Goal: Task Accomplishment & Management: Use online tool/utility

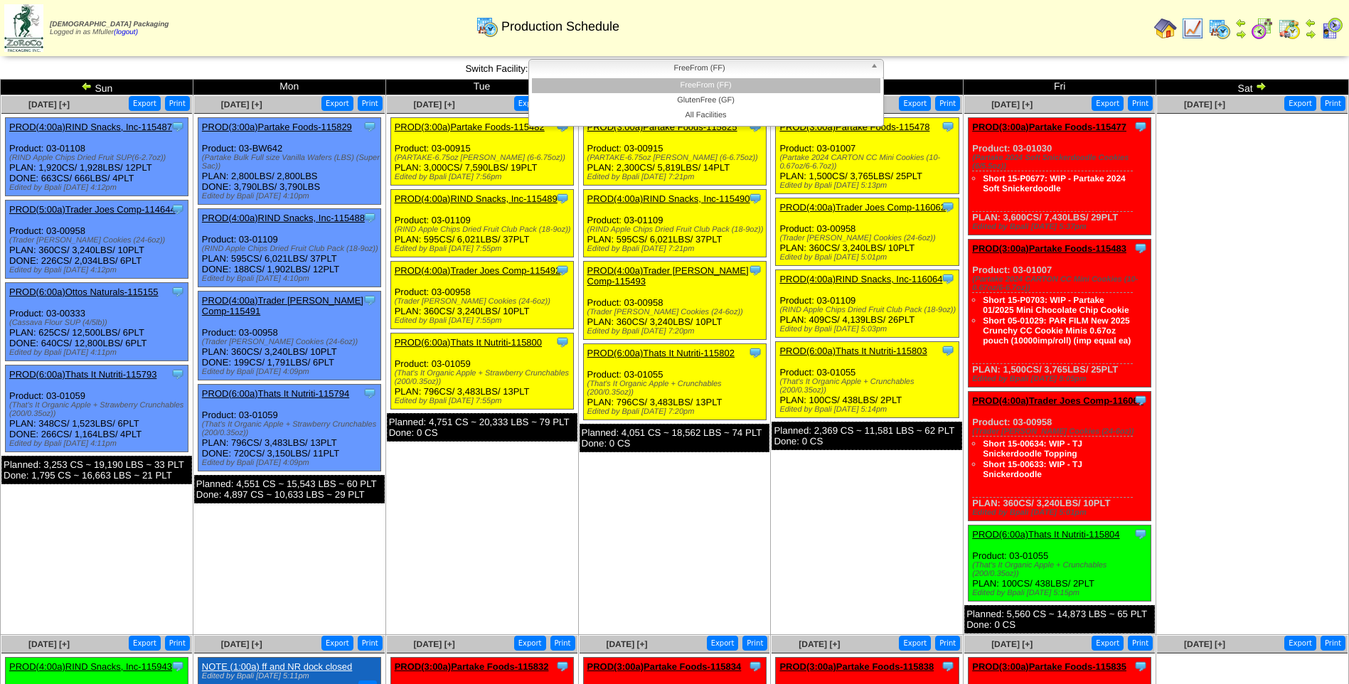
click at [695, 70] on span "FreeFrom (FF)" at bounding box center [700, 68] width 330 height 17
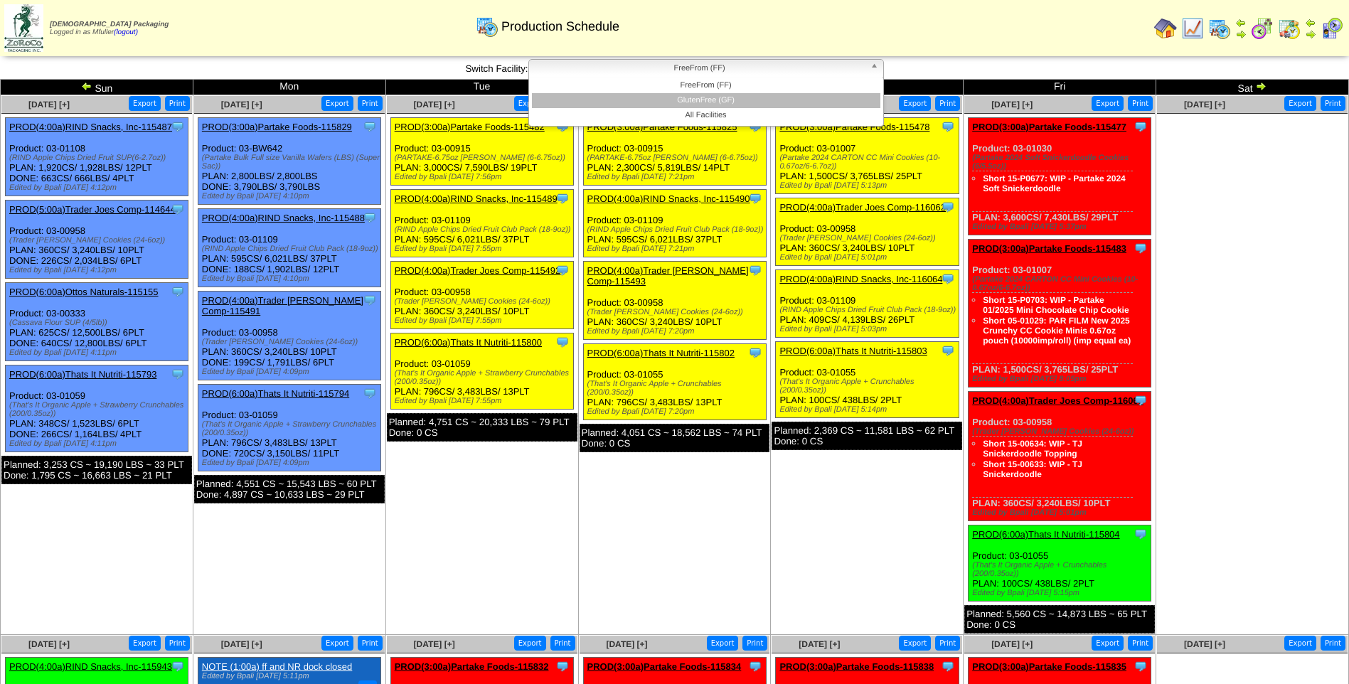
click at [682, 101] on li "GlutenFree (GF)" at bounding box center [706, 100] width 348 height 15
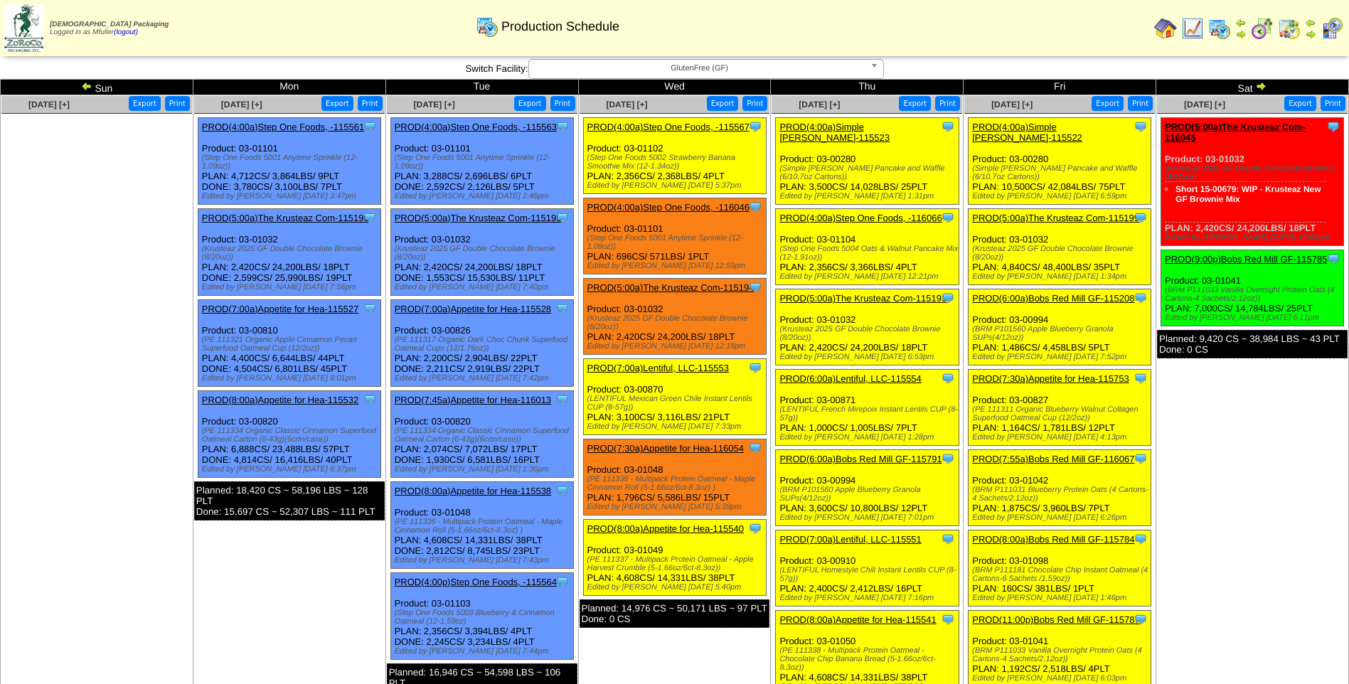
click at [1066, 124] on link "PROD(4:00a)Simple [PERSON_NAME]-115522" at bounding box center [1027, 132] width 110 height 21
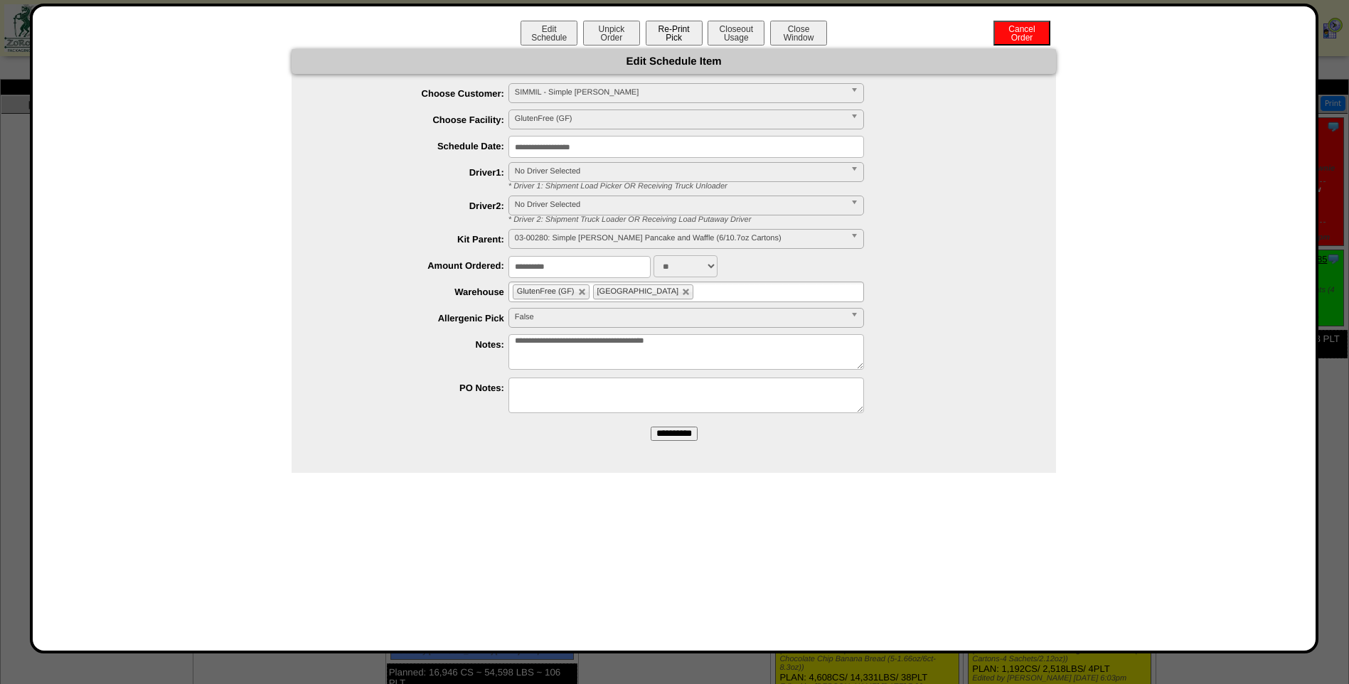
click at [678, 37] on button "Re-Print Pick" at bounding box center [674, 33] width 57 height 25
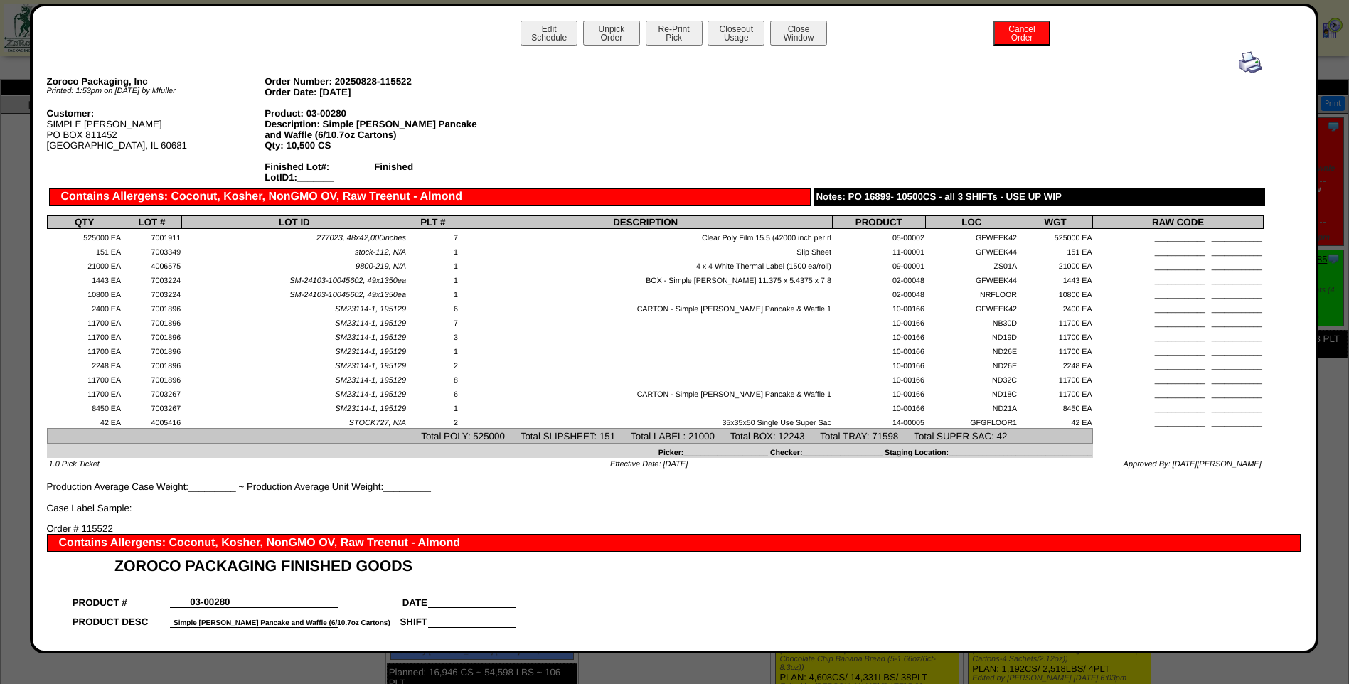
click at [1238, 70] on img at bounding box center [1249, 62] width 23 height 23
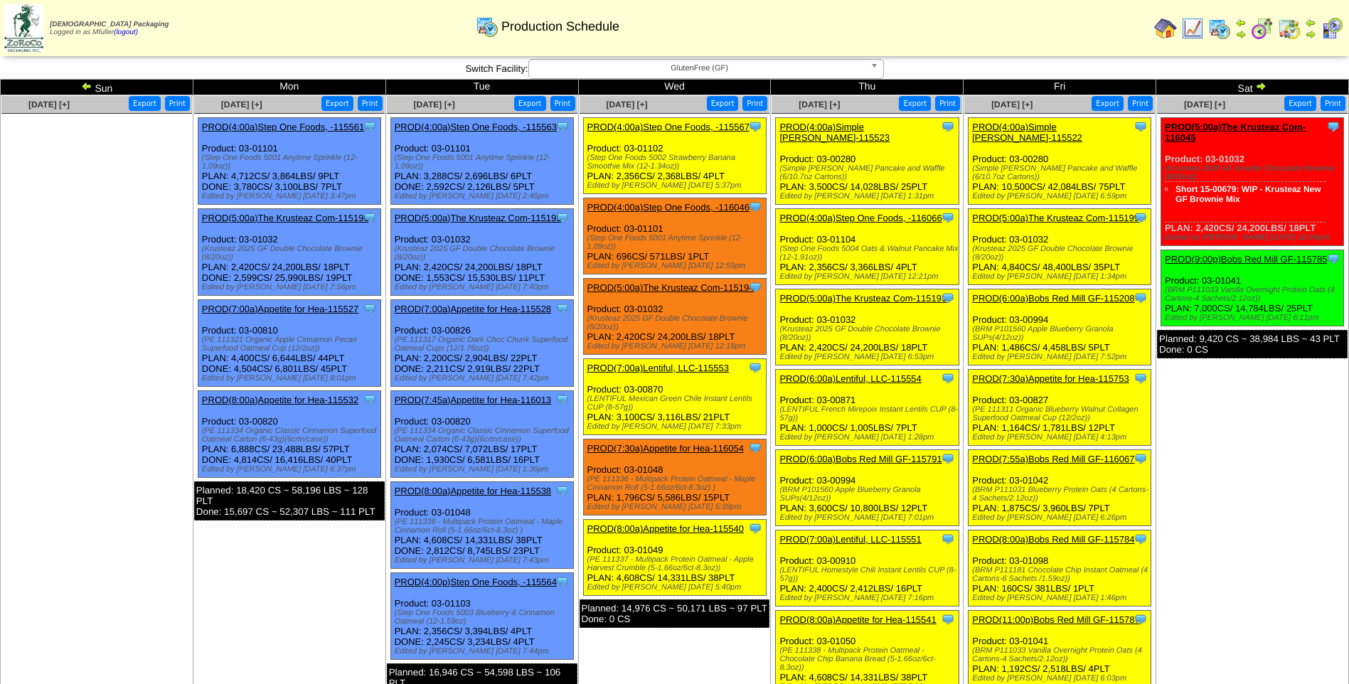
click at [1063, 213] on link "PROD(5:00a)The Krusteaz Com-115199" at bounding box center [1055, 218] width 167 height 11
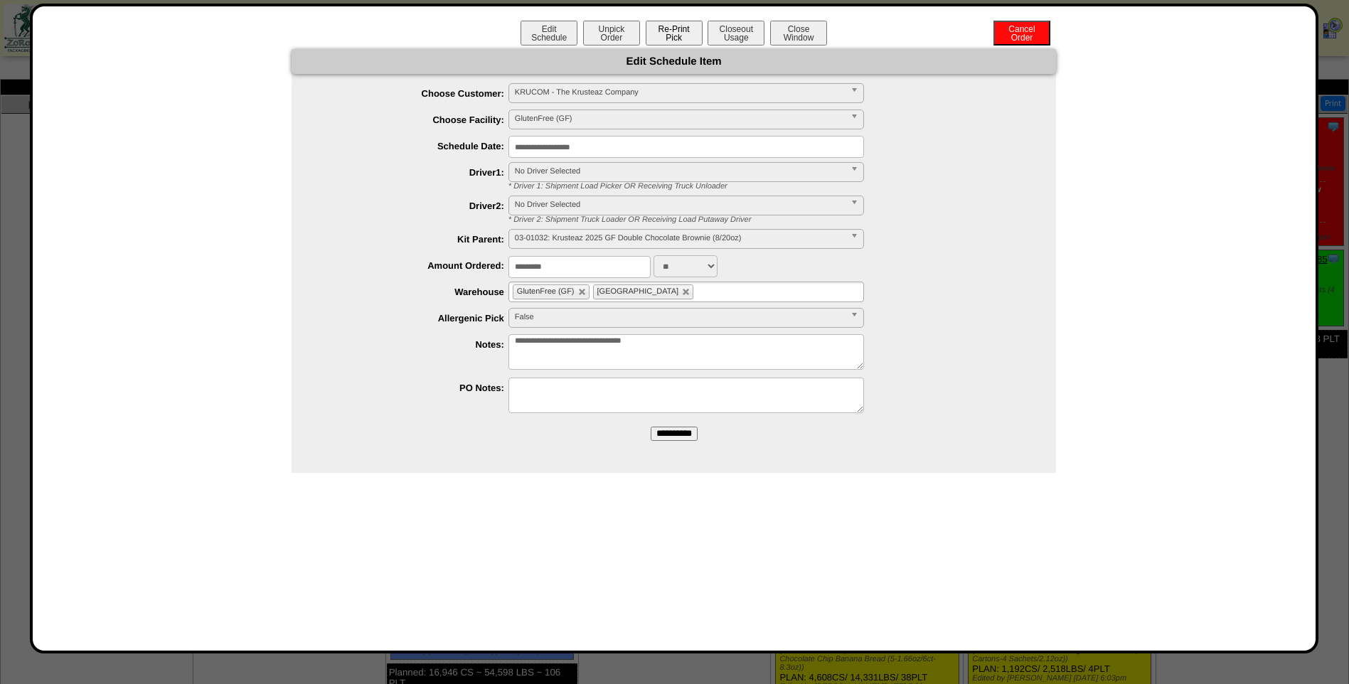
click at [670, 31] on button "Re-Print Pick" at bounding box center [674, 33] width 57 height 25
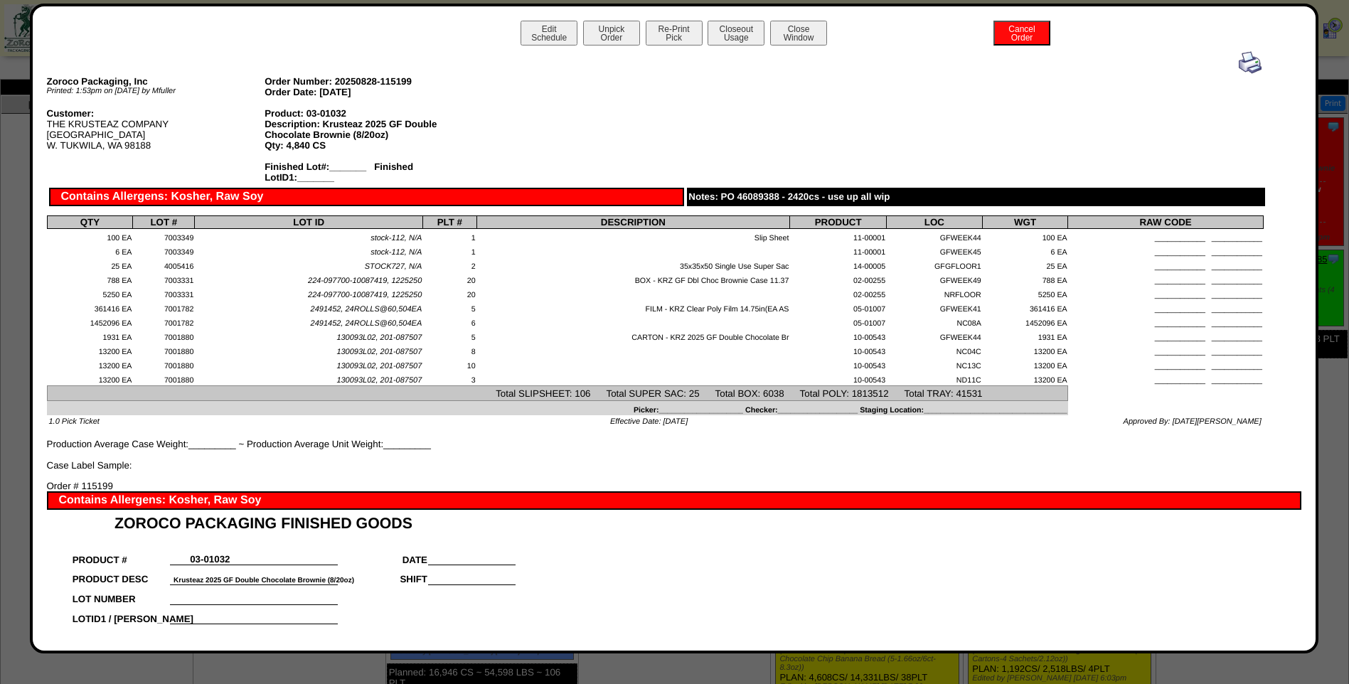
click at [1243, 63] on img at bounding box center [1249, 62] width 23 height 23
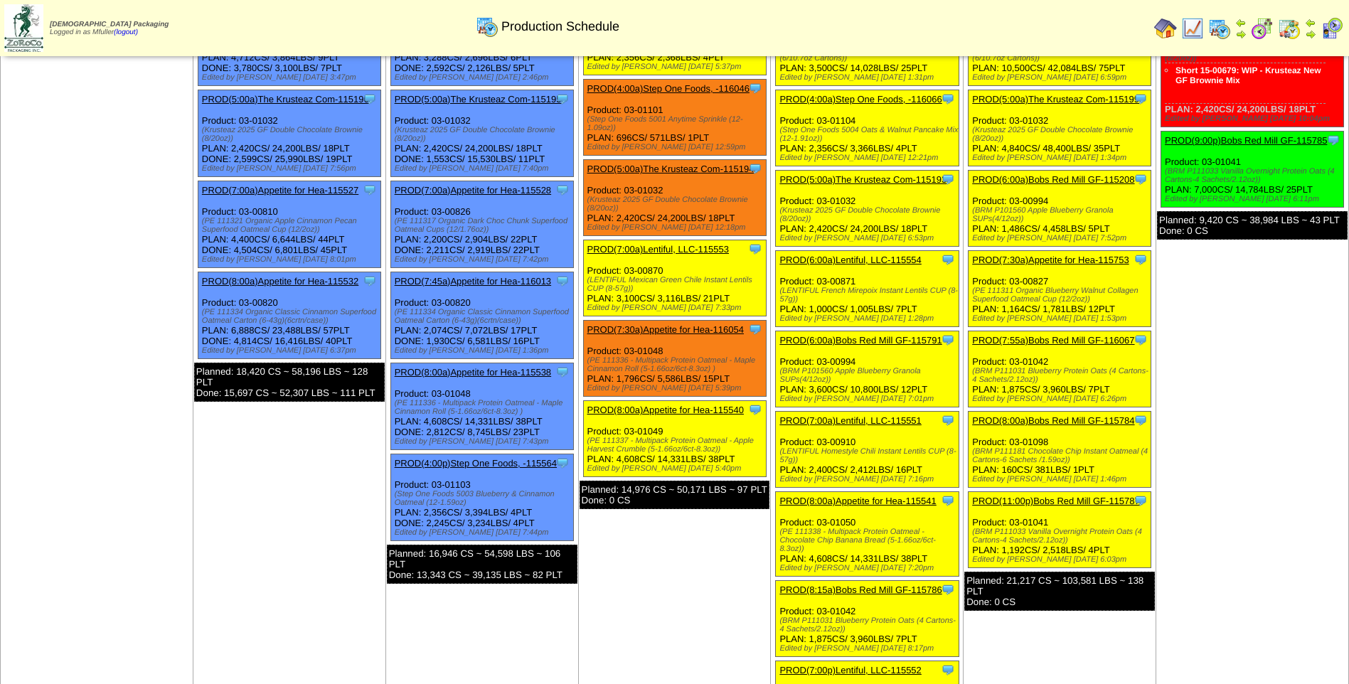
scroll to position [142, 0]
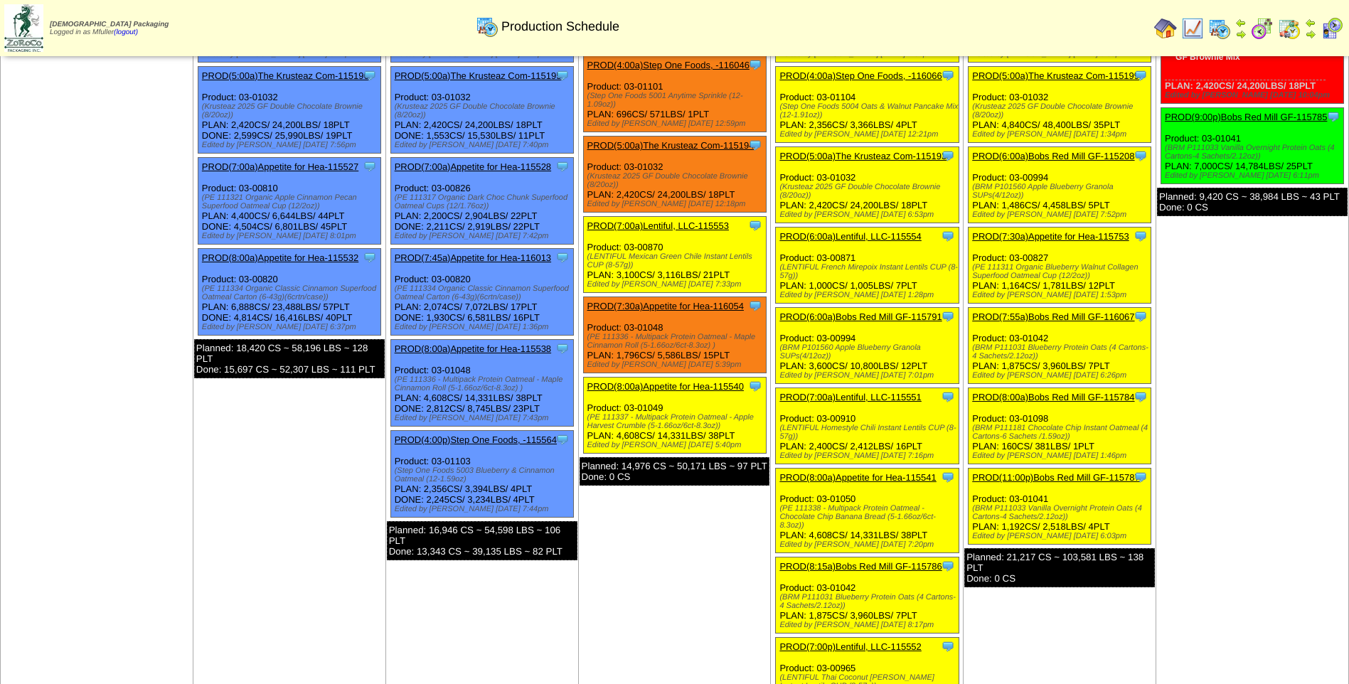
click at [1066, 147] on div "Clone Item PROD(6:00a)Bobs Red Mill GF-115208 Bobs Red Mill GF ScheduleID: 1152…" at bounding box center [1059, 185] width 183 height 76
click at [1059, 151] on link "PROD(6:00a)Bobs Red Mill GF-115208" at bounding box center [1053, 156] width 162 height 11
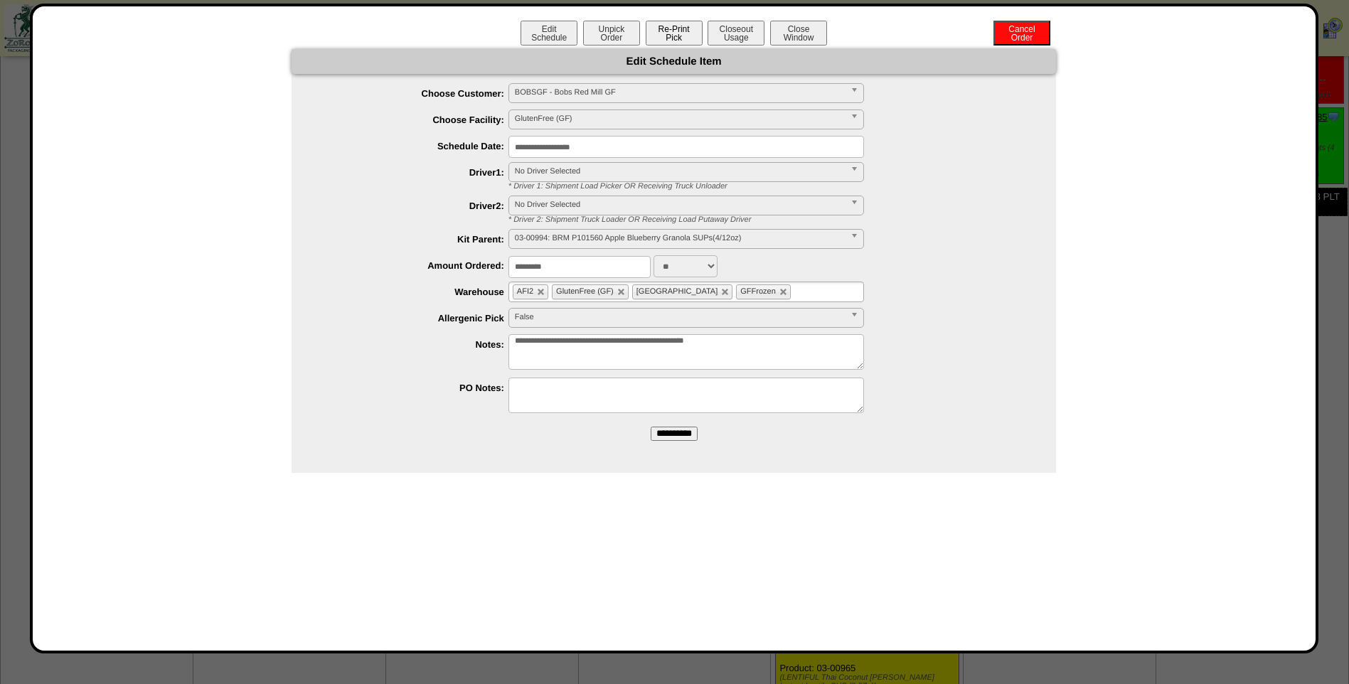
click at [683, 37] on button "Re-Print Pick" at bounding box center [674, 33] width 57 height 25
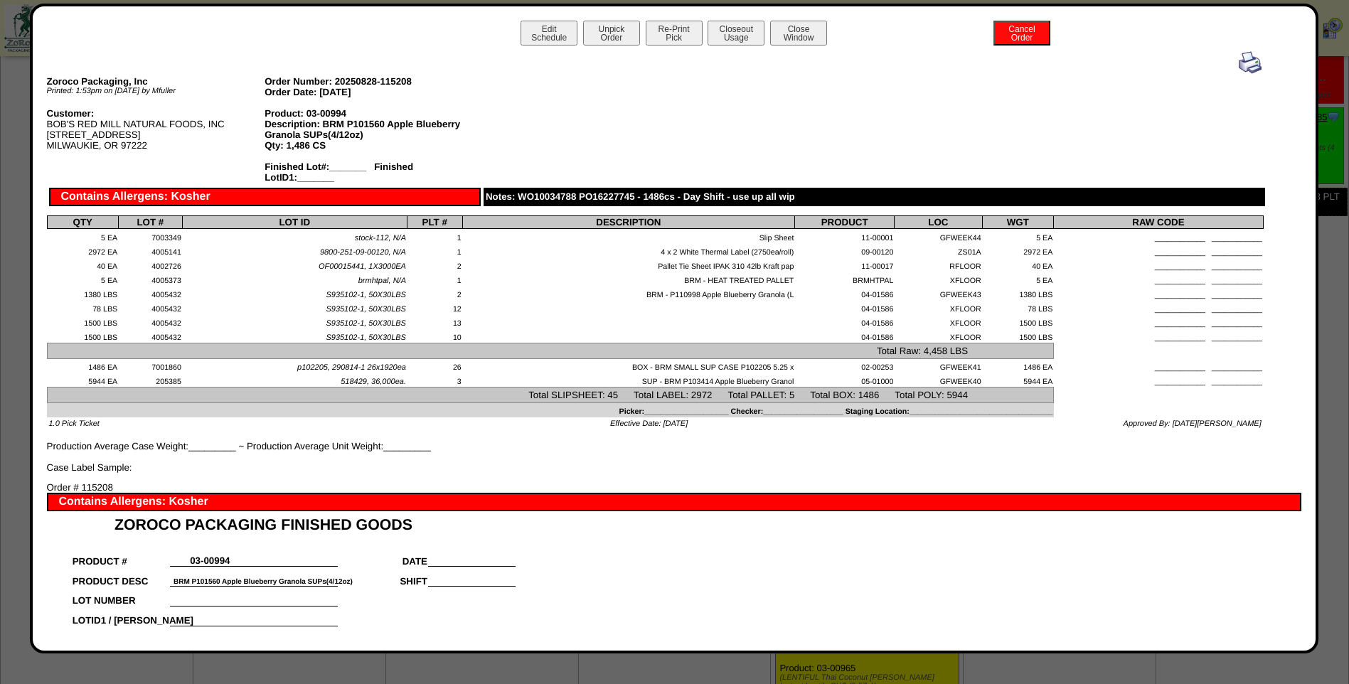
click at [1238, 58] on img at bounding box center [1249, 62] width 23 height 23
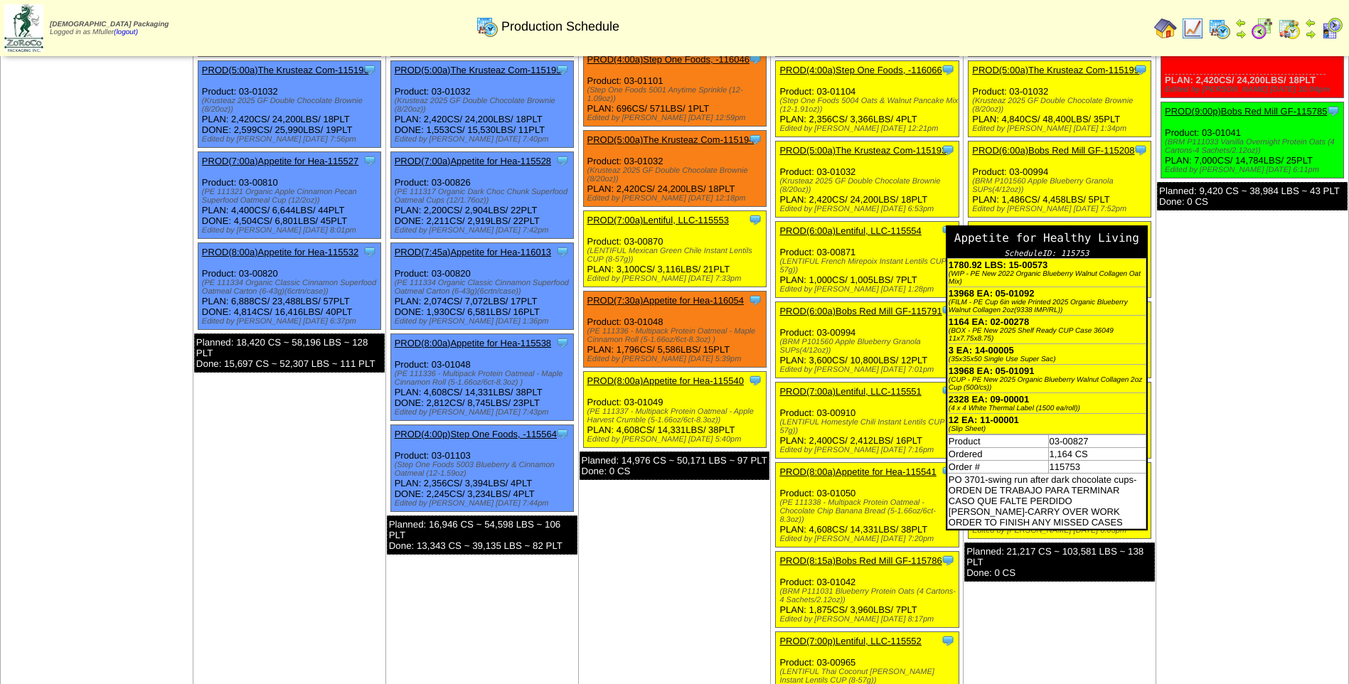
scroll to position [142, 0]
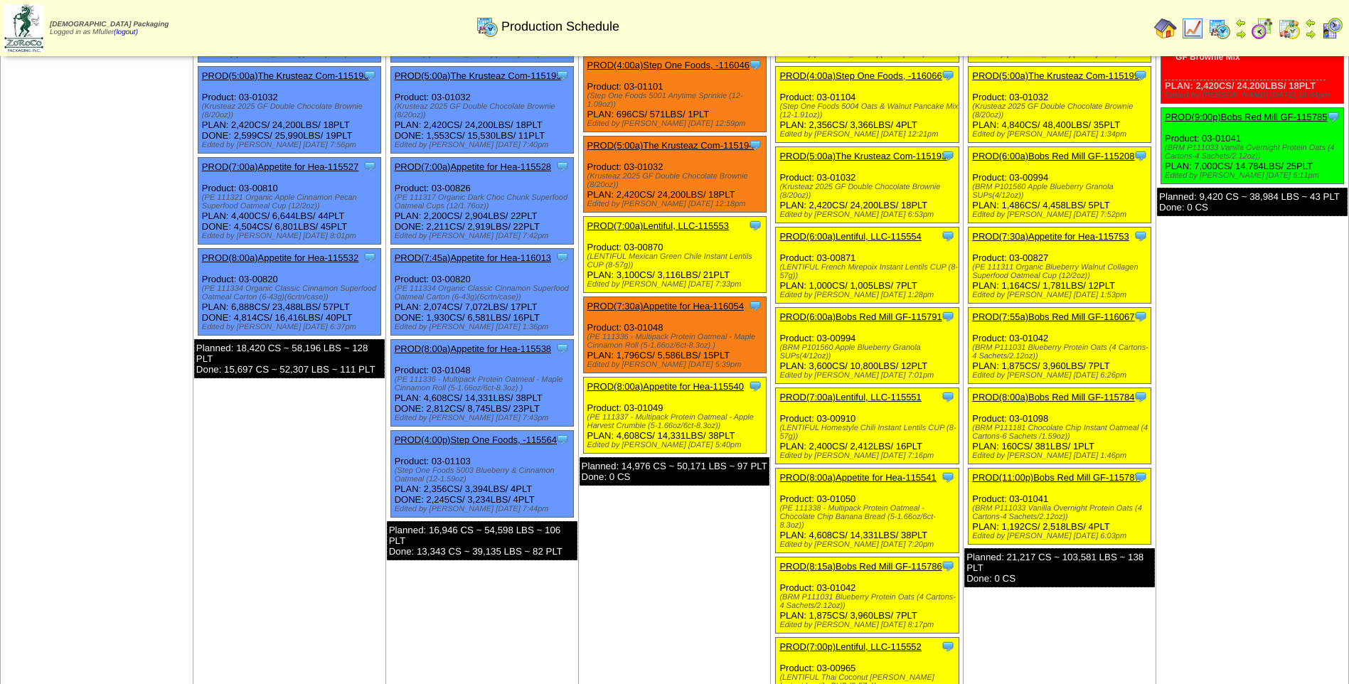
click at [1035, 231] on link "PROD(7:30a)Appetite for Hea-115753" at bounding box center [1050, 236] width 156 height 11
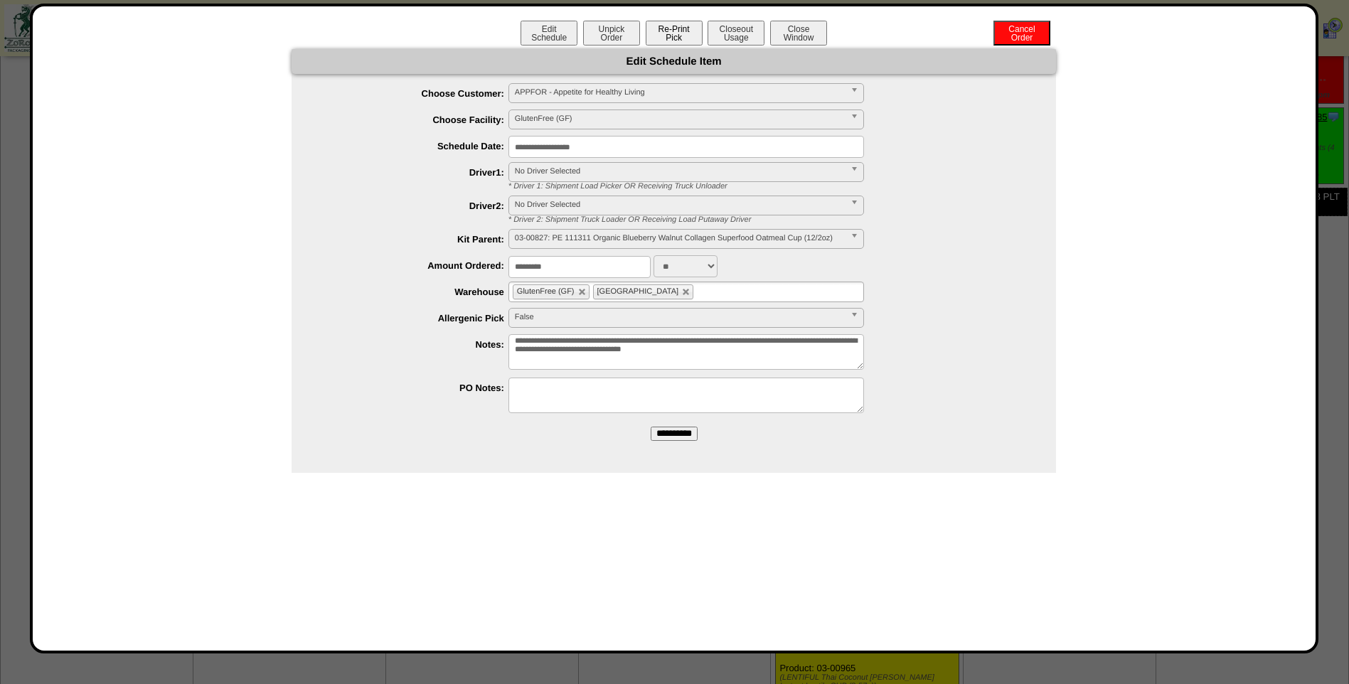
click at [683, 34] on button "Re-Print Pick" at bounding box center [674, 33] width 57 height 25
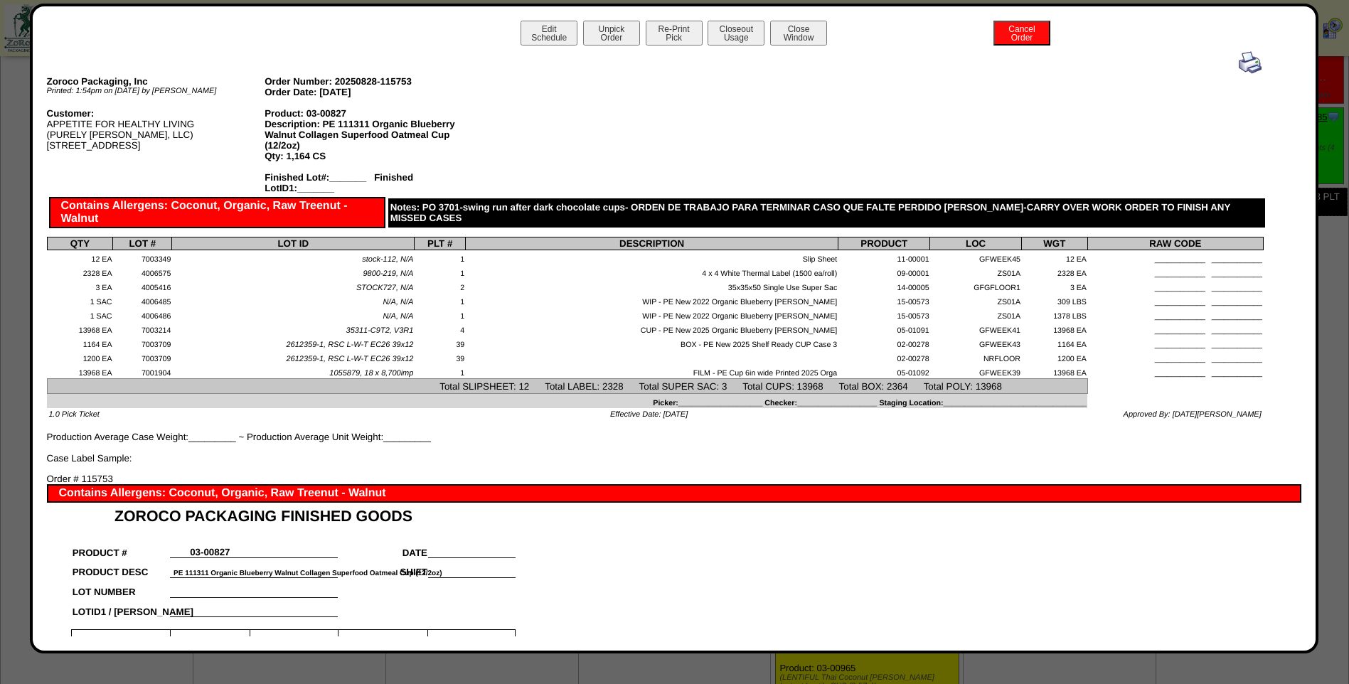
click at [1239, 62] on img at bounding box center [1249, 62] width 23 height 23
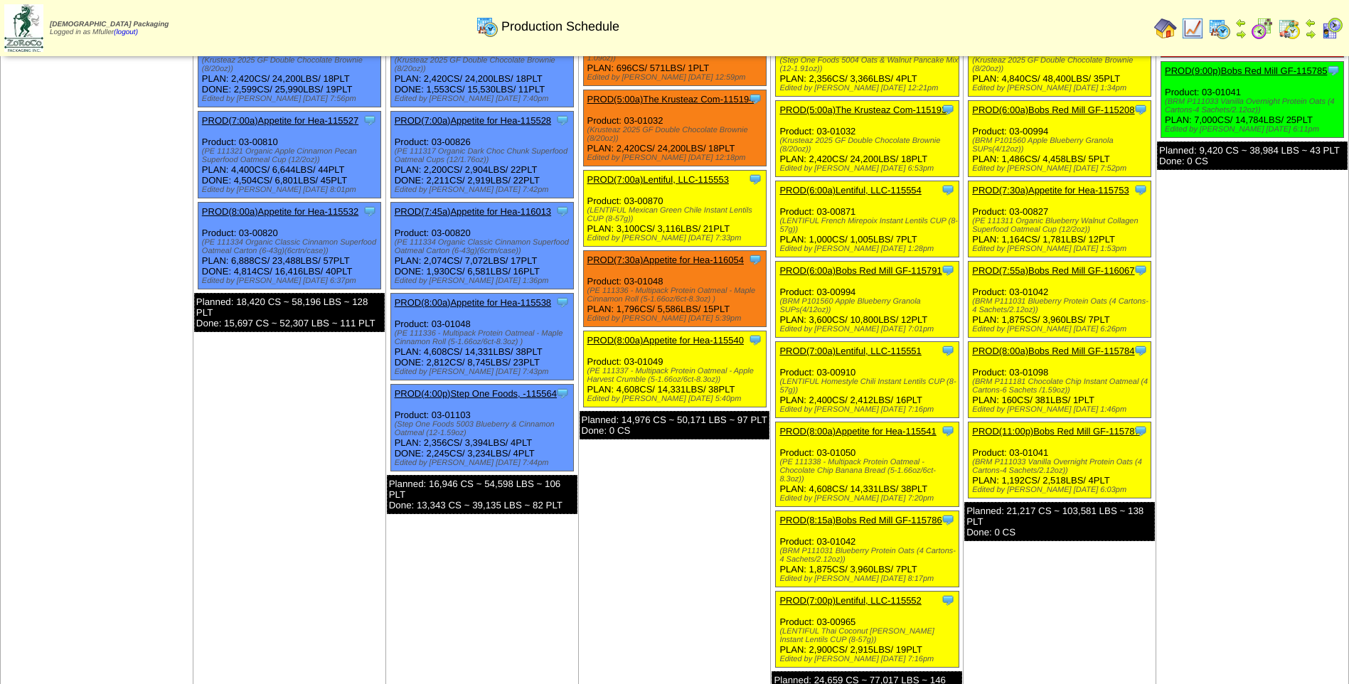
scroll to position [213, 0]
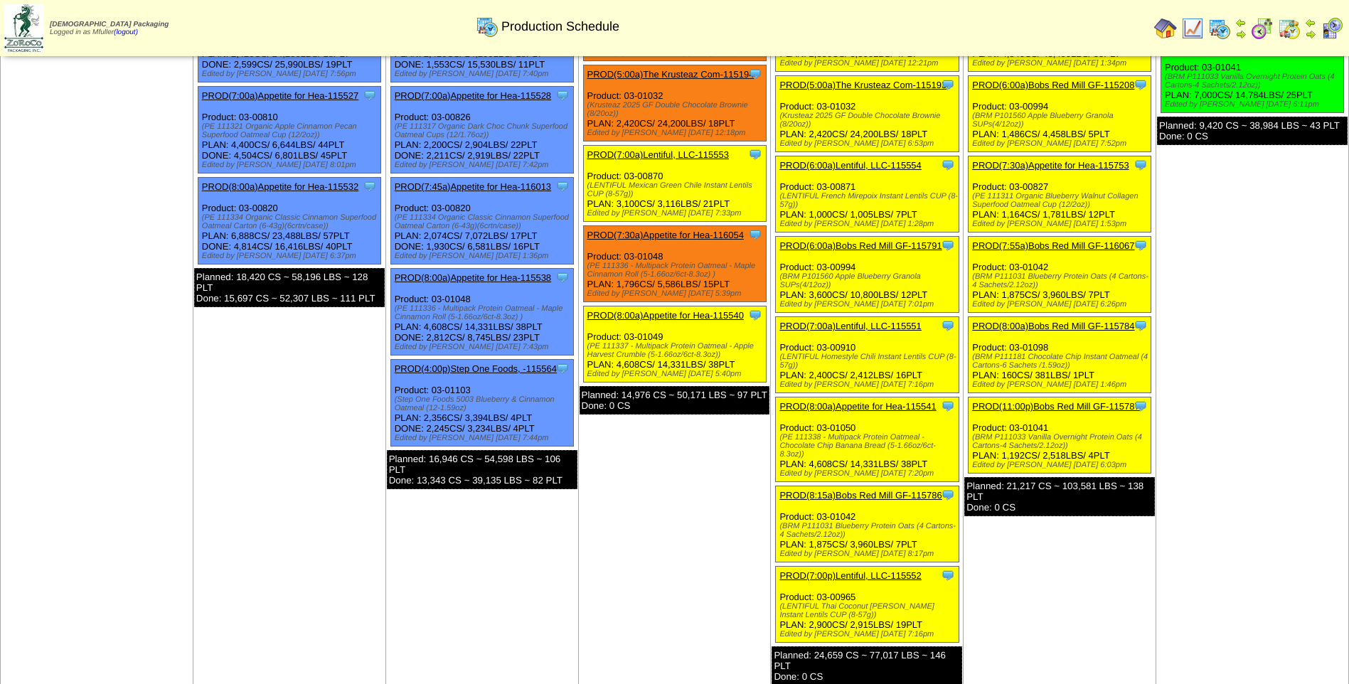
click at [1056, 240] on link "PROD(7:55a)Bobs Red Mill GF-116067" at bounding box center [1053, 245] width 162 height 11
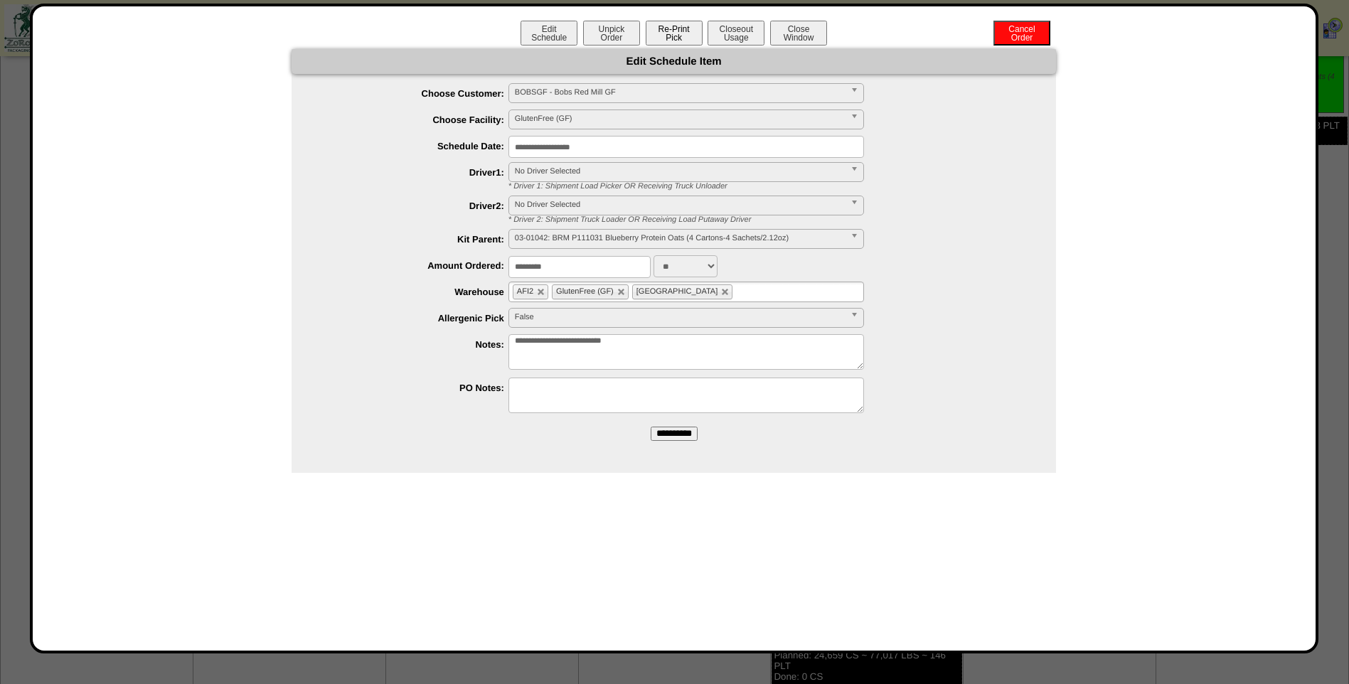
click at [663, 38] on button "Re-Print Pick" at bounding box center [674, 33] width 57 height 25
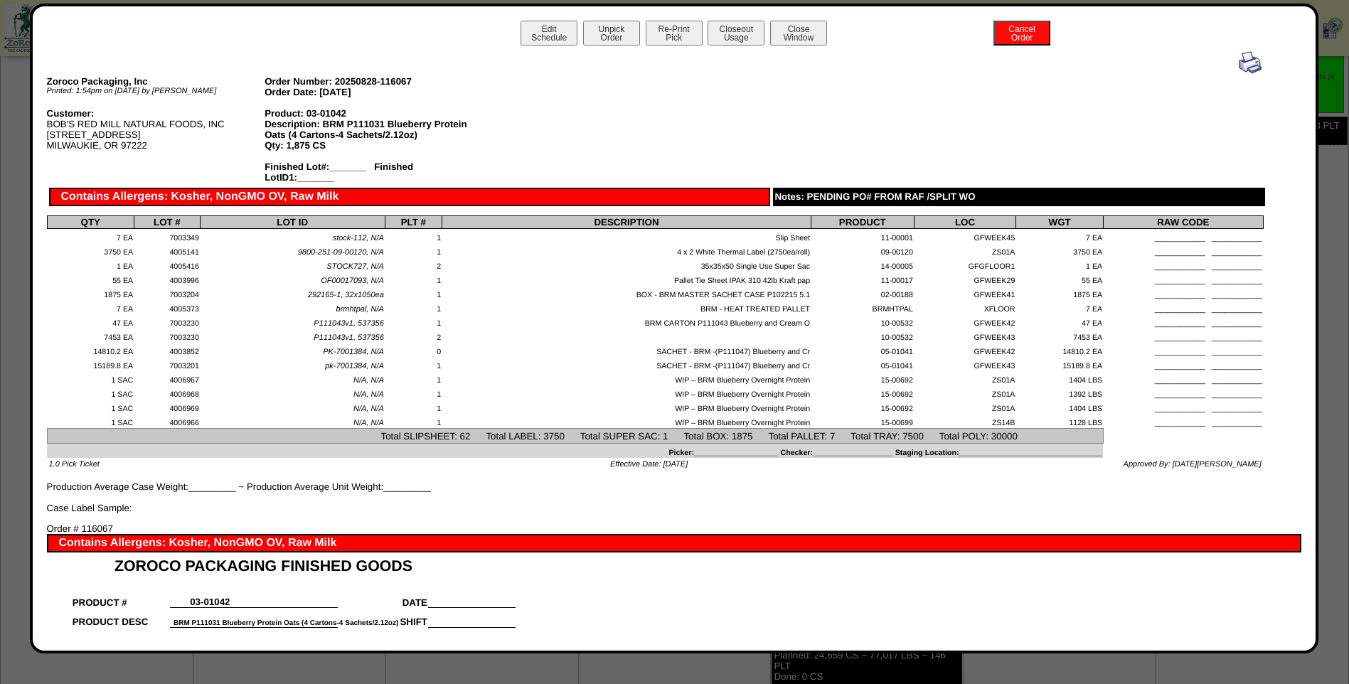
click at [1241, 66] on img at bounding box center [1249, 62] width 23 height 23
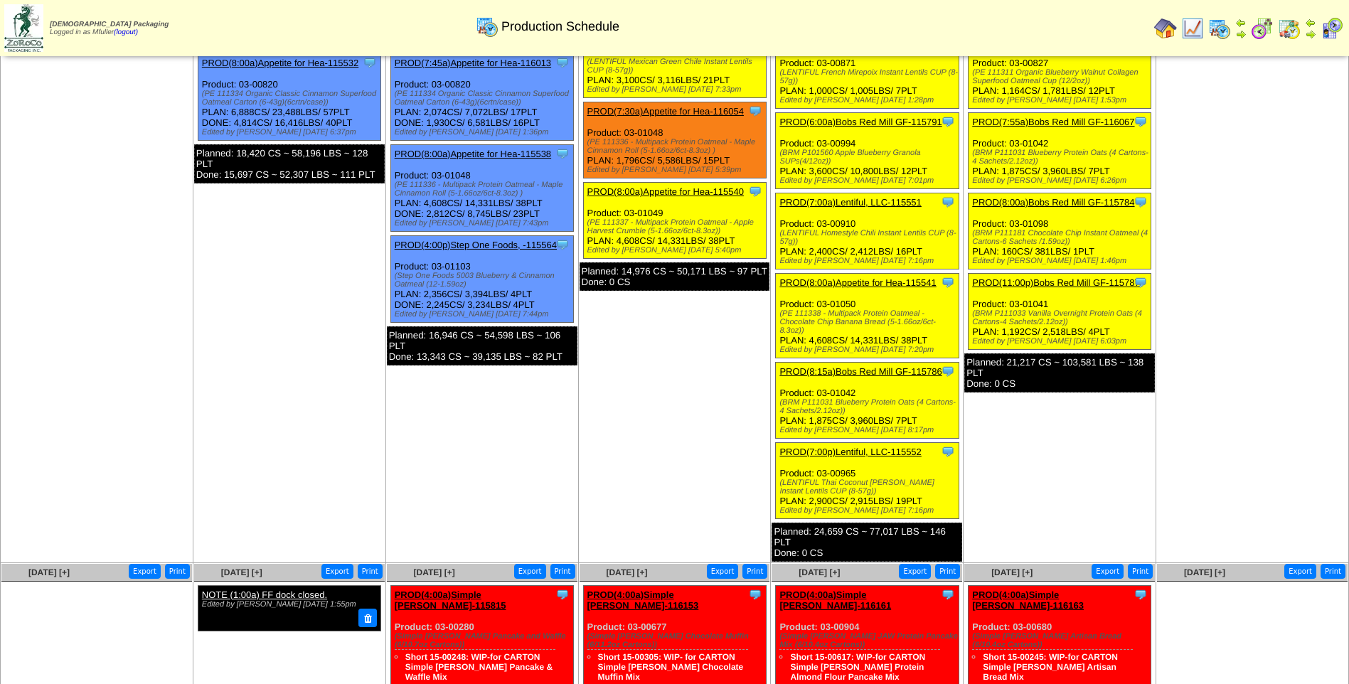
scroll to position [355, 0]
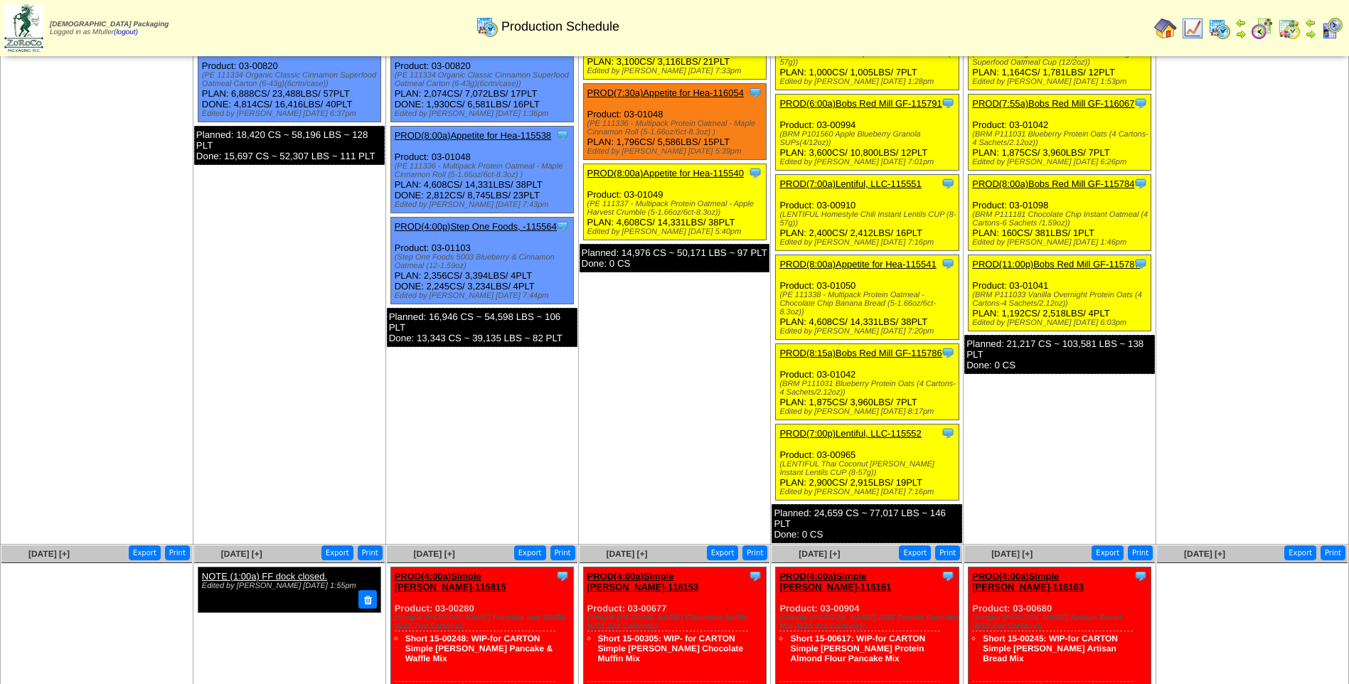
click at [1062, 178] on link "PROD(8:00a)Bobs Red Mill GF-115784" at bounding box center [1053, 183] width 162 height 11
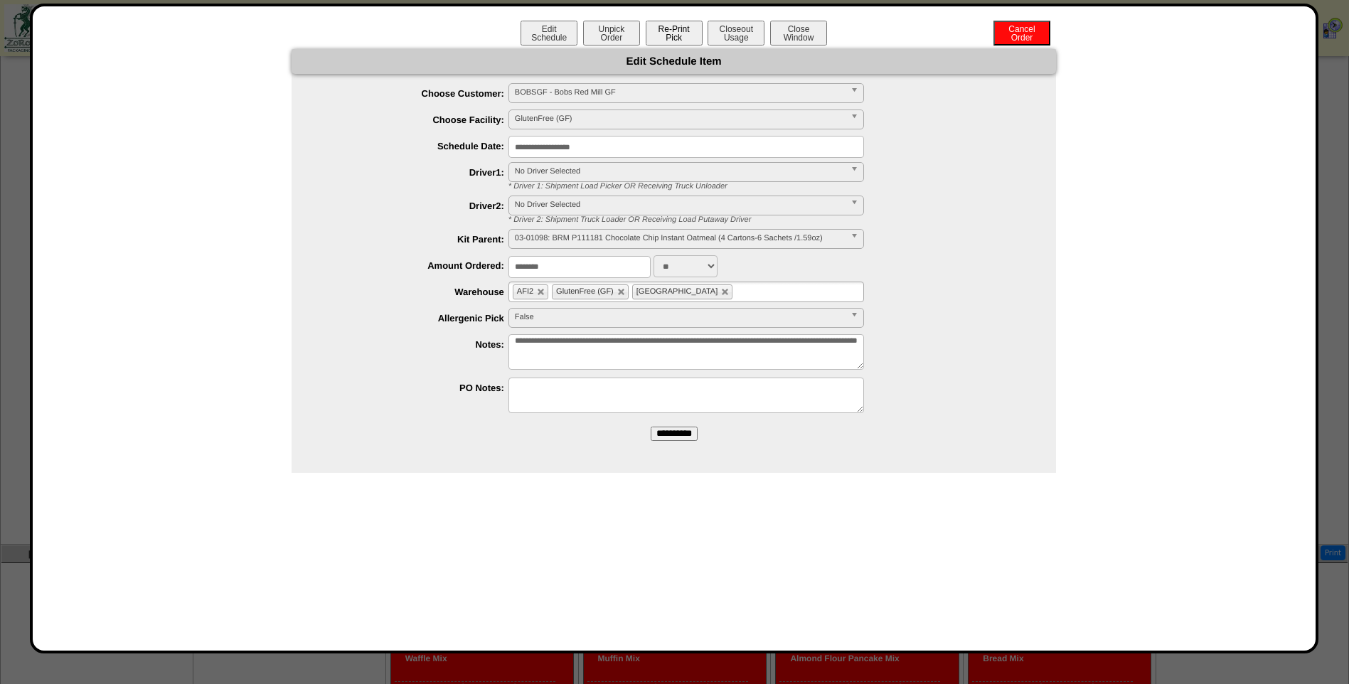
click at [690, 39] on button "Re-Print Pick" at bounding box center [674, 33] width 57 height 25
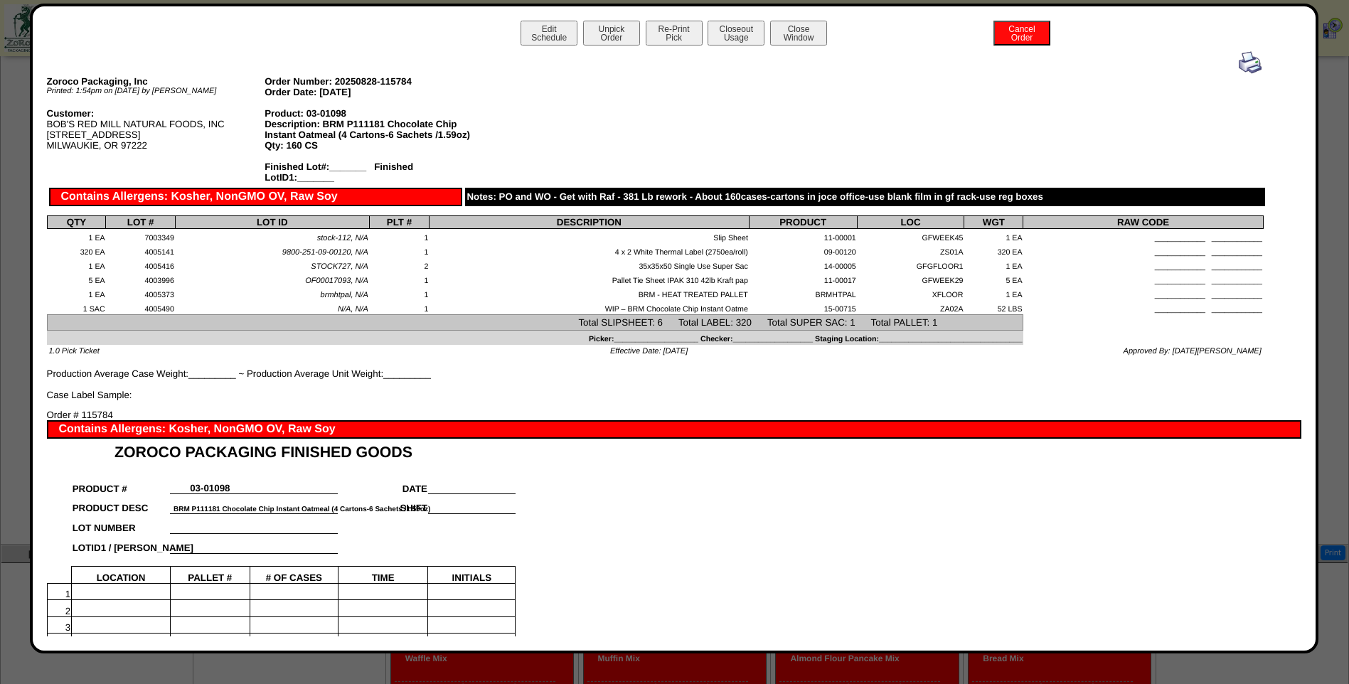
click at [1238, 63] on img at bounding box center [1249, 62] width 23 height 23
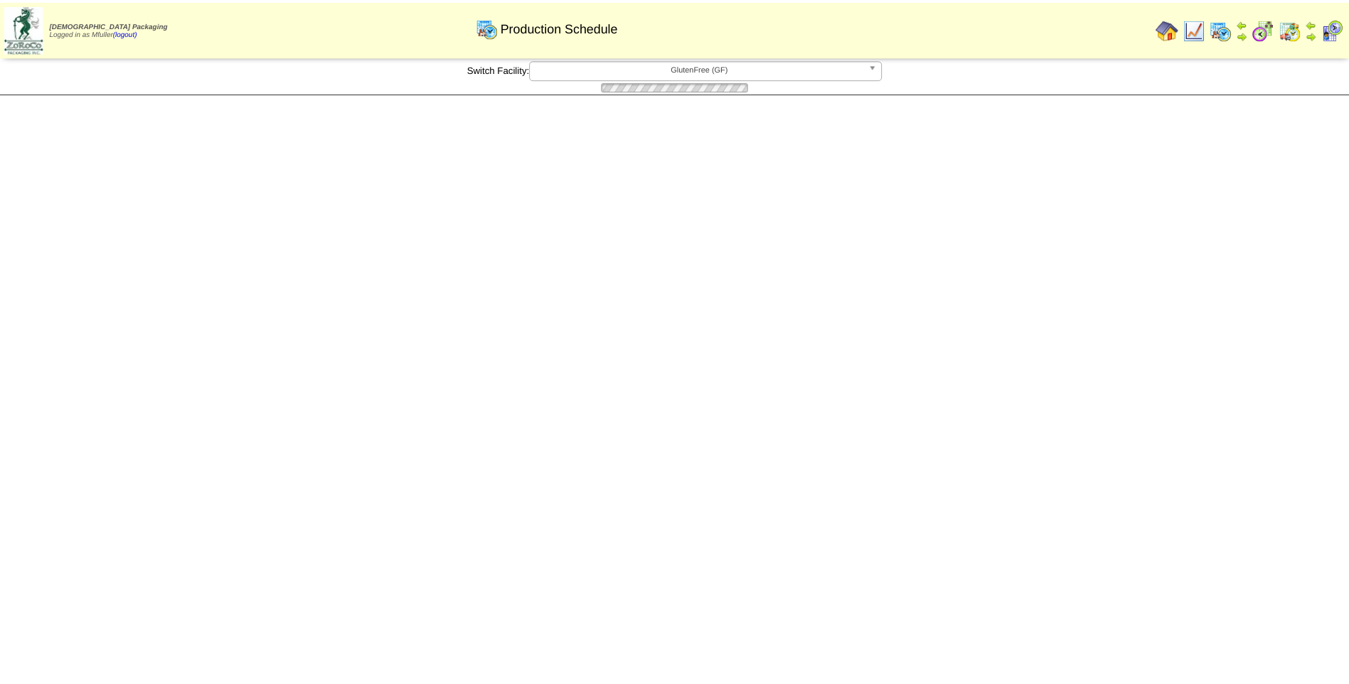
scroll to position [355, 0]
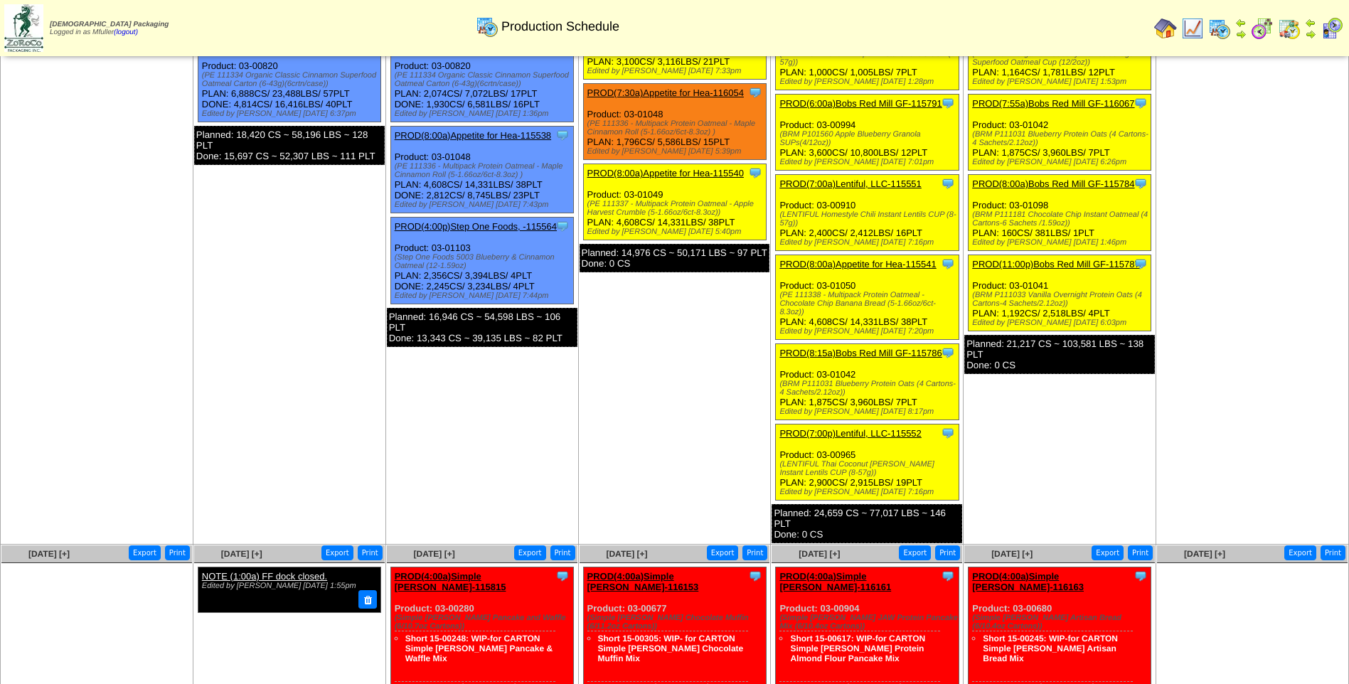
click at [1074, 259] on link "PROD(11:00p)Bobs Red Mill GF-115787" at bounding box center [1056, 264] width 168 height 11
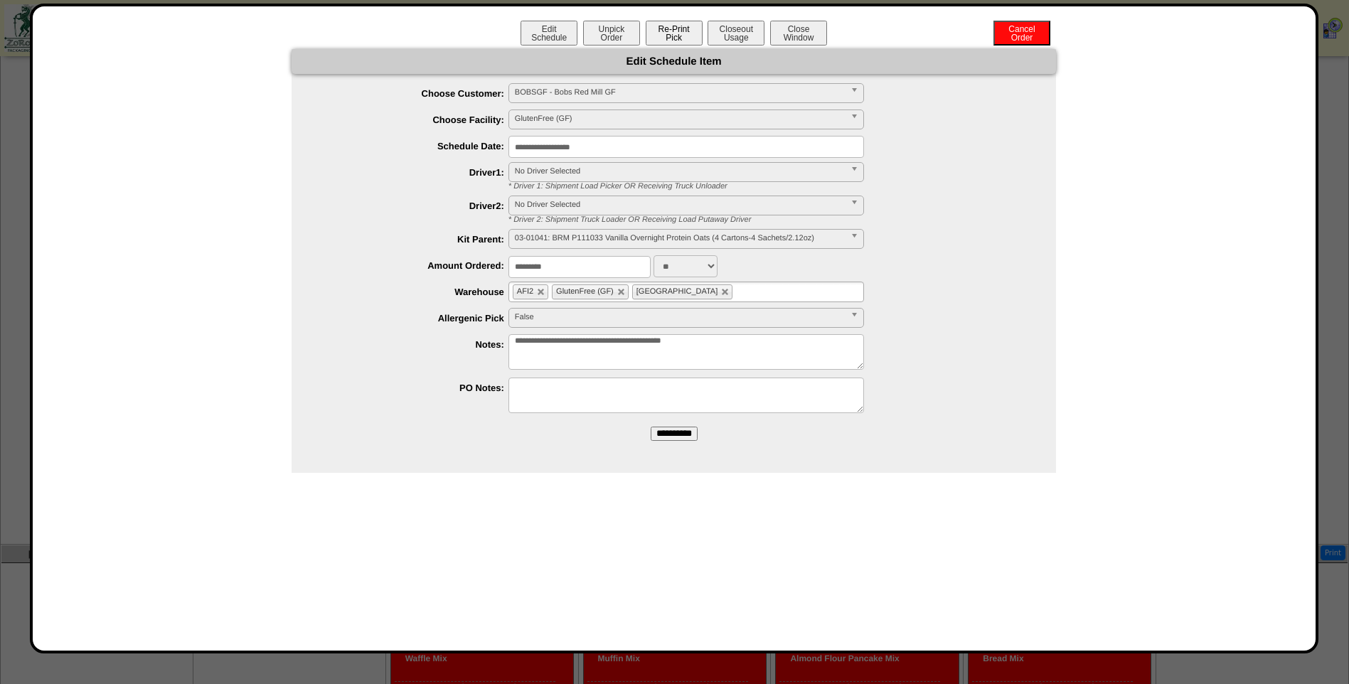
click at [682, 36] on button "Re-Print Pick" at bounding box center [674, 33] width 57 height 25
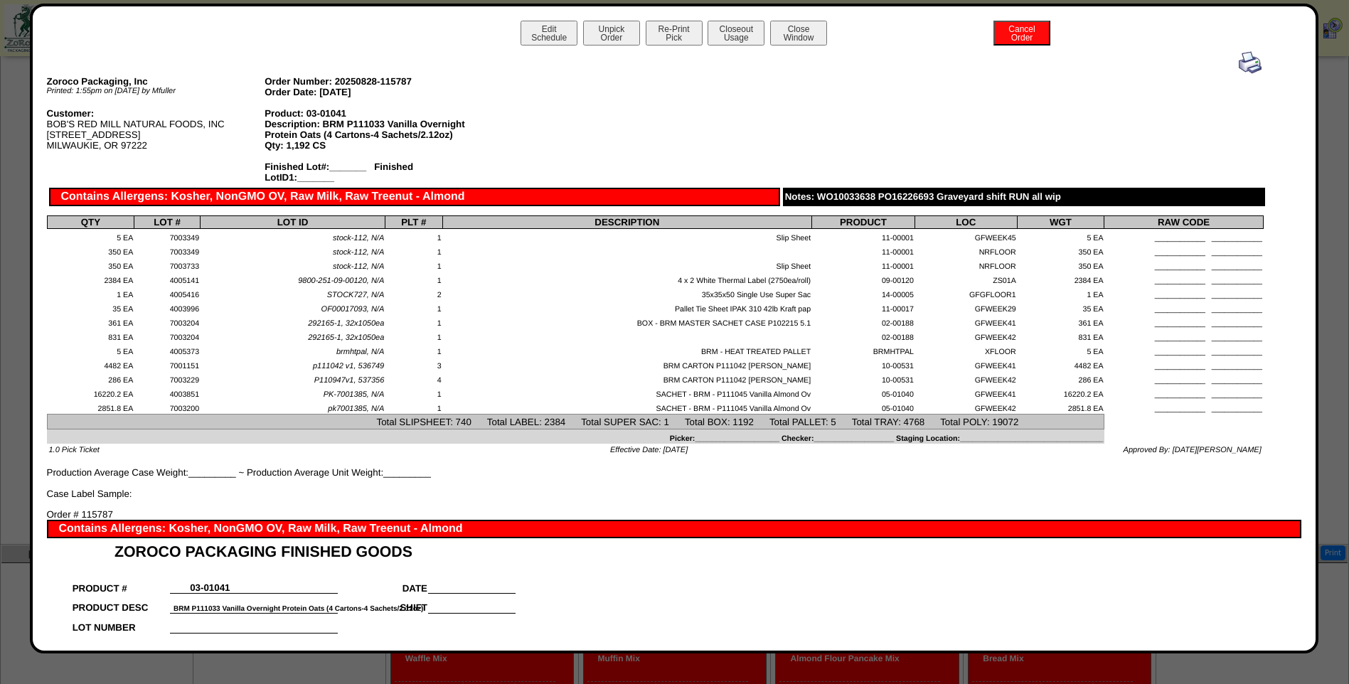
click at [1246, 65] on img at bounding box center [1249, 62] width 23 height 23
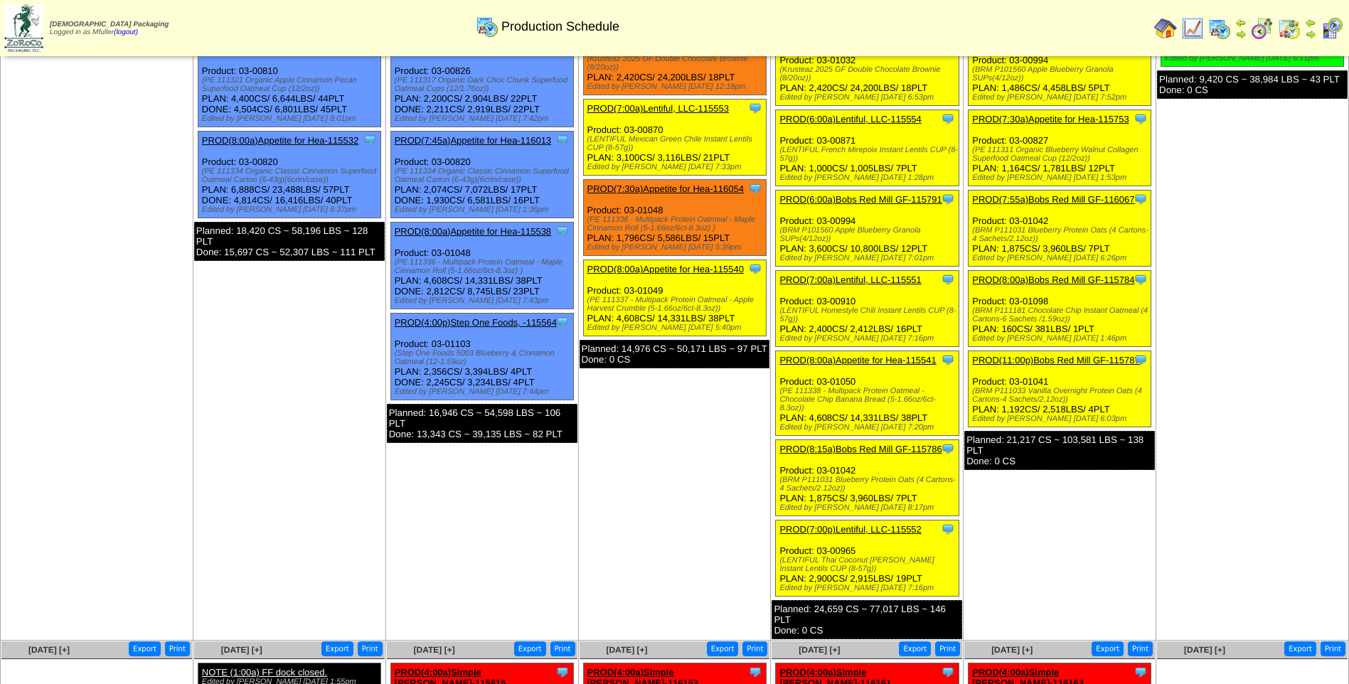
scroll to position [284, 0]
